Goal: Transaction & Acquisition: Download file/media

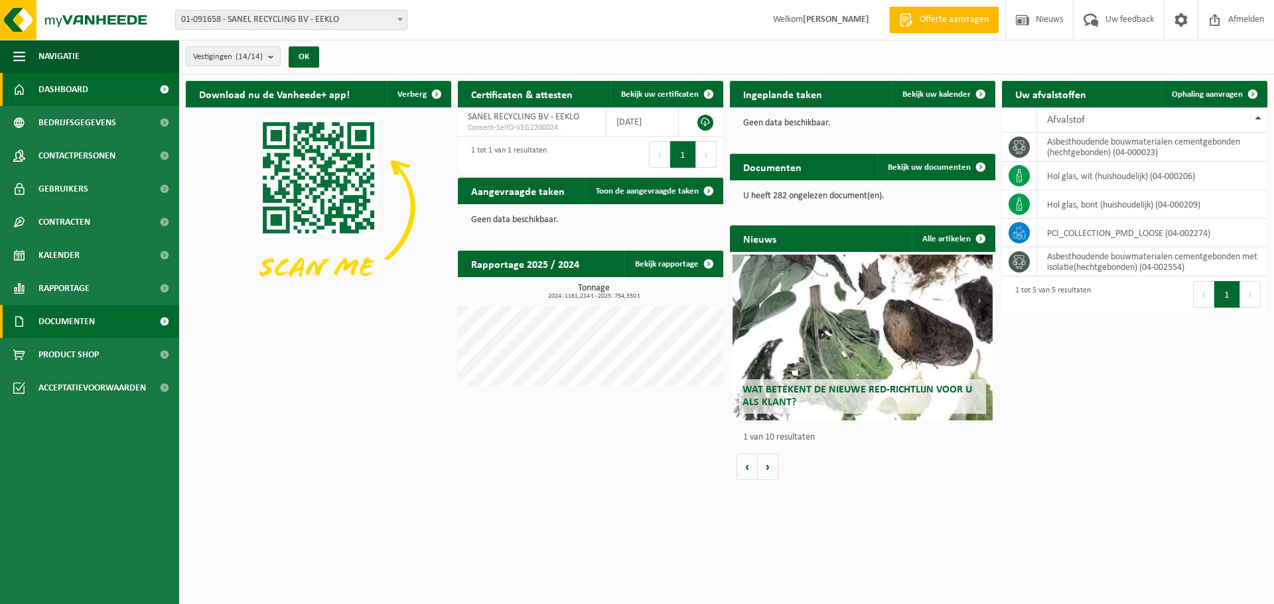
click at [74, 319] on span "Documenten" at bounding box center [66, 321] width 56 height 33
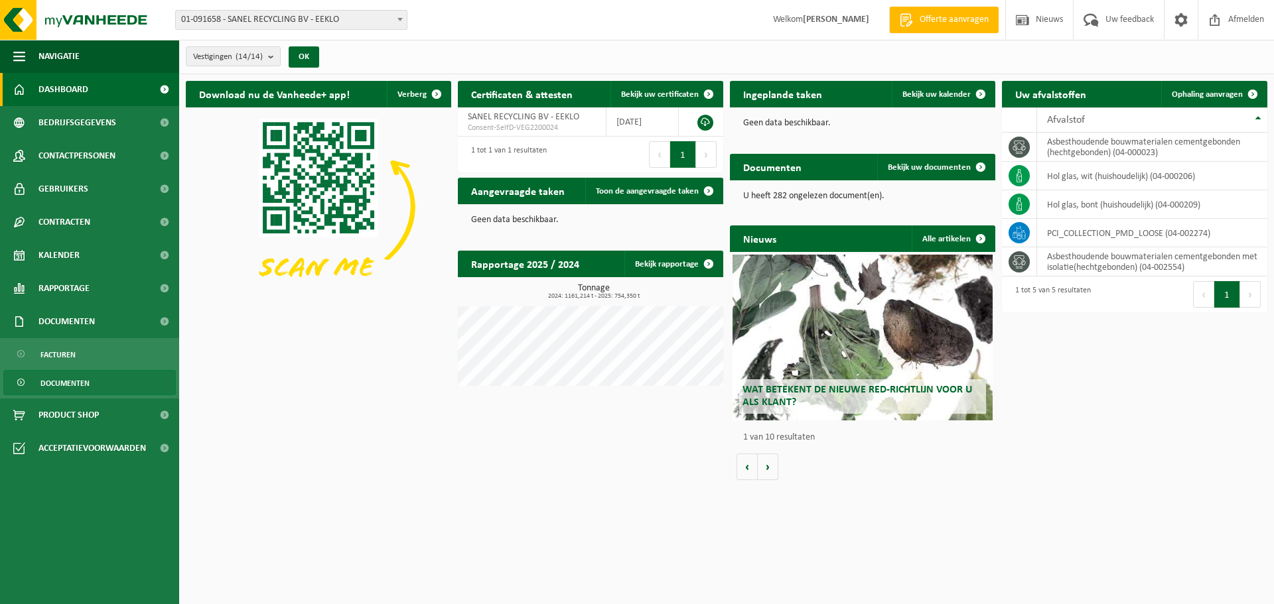
click at [70, 382] on span "Documenten" at bounding box center [64, 383] width 49 height 25
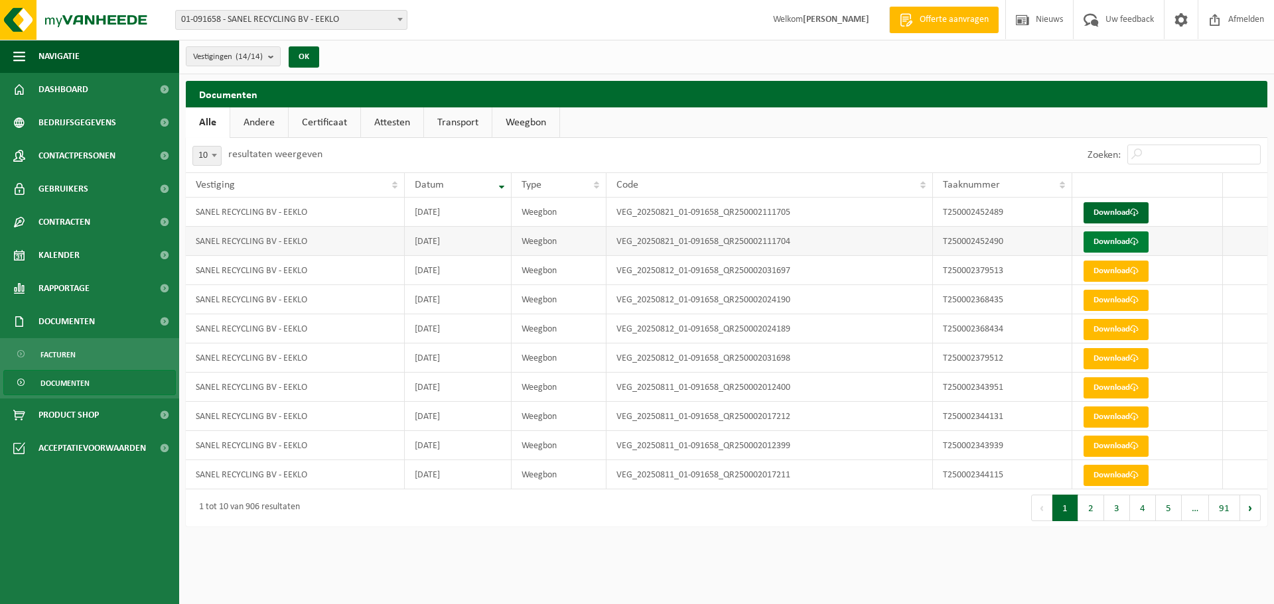
click at [1107, 239] on link "Download" at bounding box center [1115, 242] width 65 height 21
click at [1106, 210] on link "Download" at bounding box center [1115, 212] width 65 height 21
drag, startPoint x: 480, startPoint y: 269, endPoint x: 481, endPoint y: 257, distance: 11.3
click at [480, 269] on td "[DATE]" at bounding box center [458, 270] width 107 height 29
click at [481, 243] on td "[DATE]" at bounding box center [458, 241] width 107 height 29
